Goal: Obtain resource: Download file/media

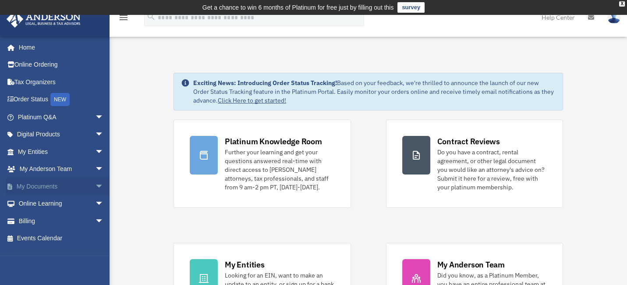
click at [54, 182] on link "My Documents arrow_drop_down" at bounding box center [61, 187] width 111 height 18
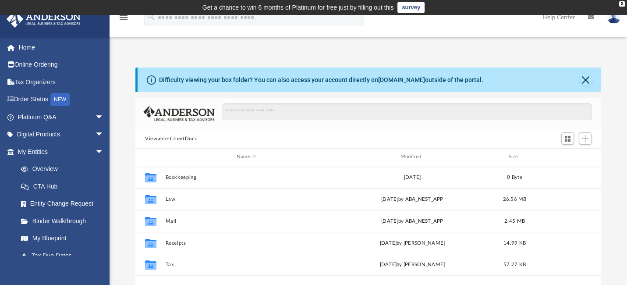
scroll to position [88, 0]
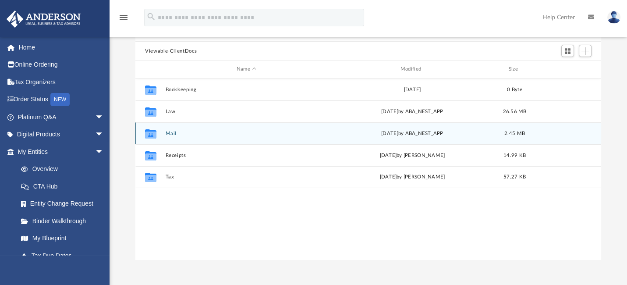
click at [170, 131] on button "Mail" at bounding box center [247, 134] width 162 height 6
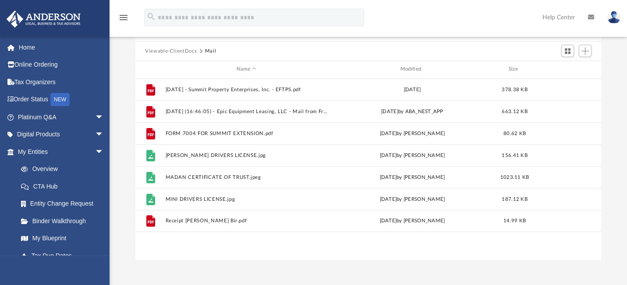
click at [169, 49] on button "Viewable-ClientDocs" at bounding box center [171, 51] width 52 height 8
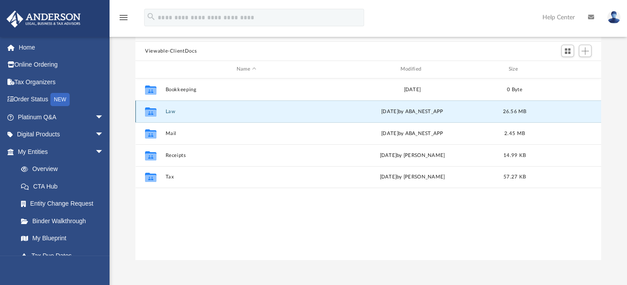
click at [171, 109] on button "Law" at bounding box center [247, 112] width 162 height 6
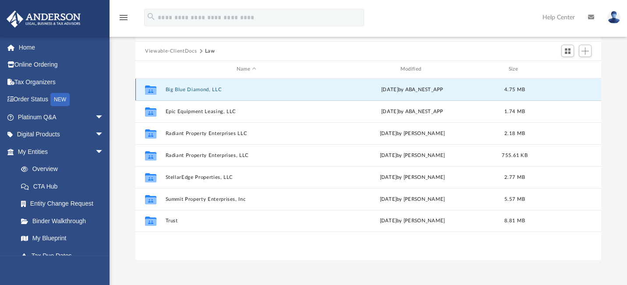
click at [196, 89] on button "Big Blue Diamond, LLC" at bounding box center [247, 90] width 162 height 6
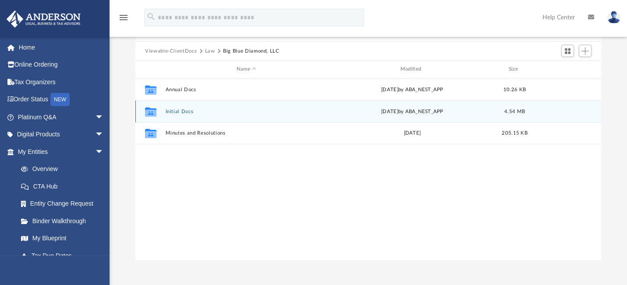
click at [181, 110] on button "Initial Docs" at bounding box center [247, 112] width 162 height 6
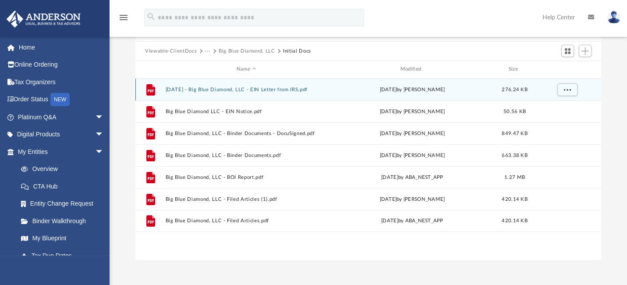
click at [287, 88] on button "[DATE] - Big Blue Diamond, LLC - EIN Letter from IRS.pdf" at bounding box center [247, 90] width 162 height 6
